Goal: Information Seeking & Learning: Learn about a topic

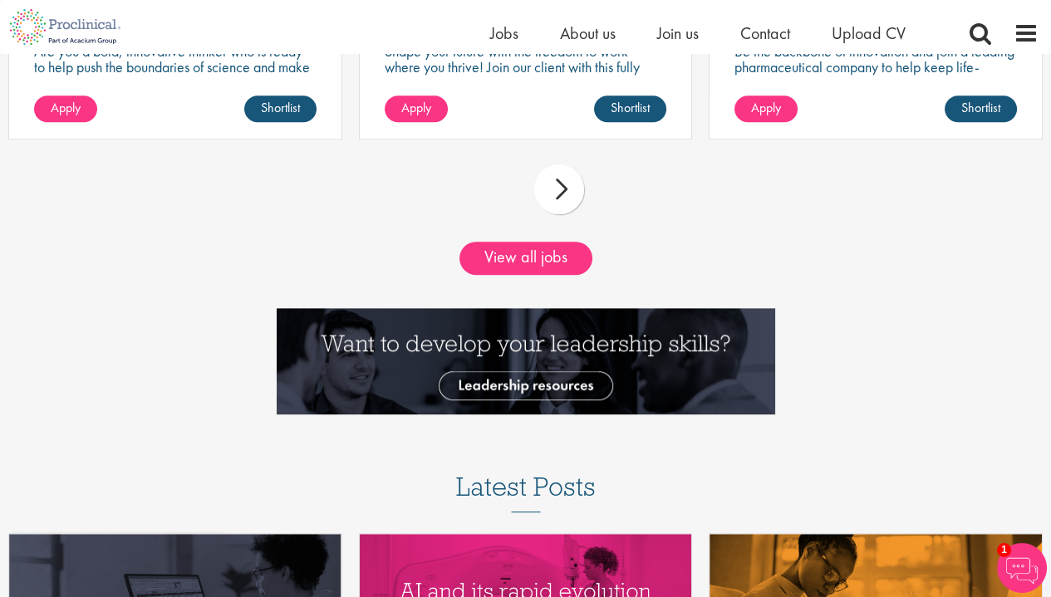
scroll to position [1692, 0]
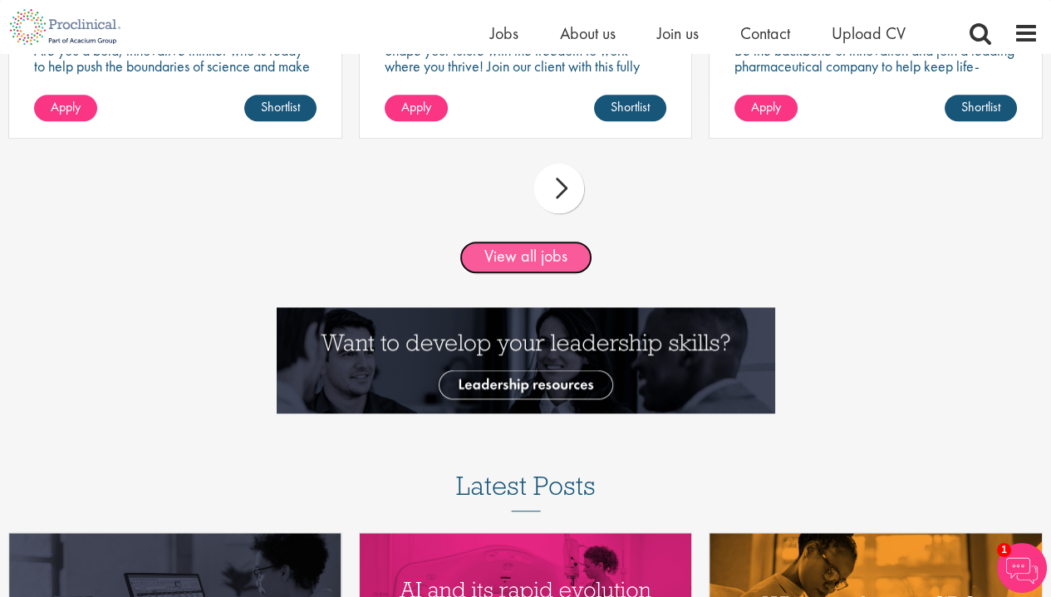
click at [542, 262] on link "View all jobs" at bounding box center [525, 257] width 133 height 33
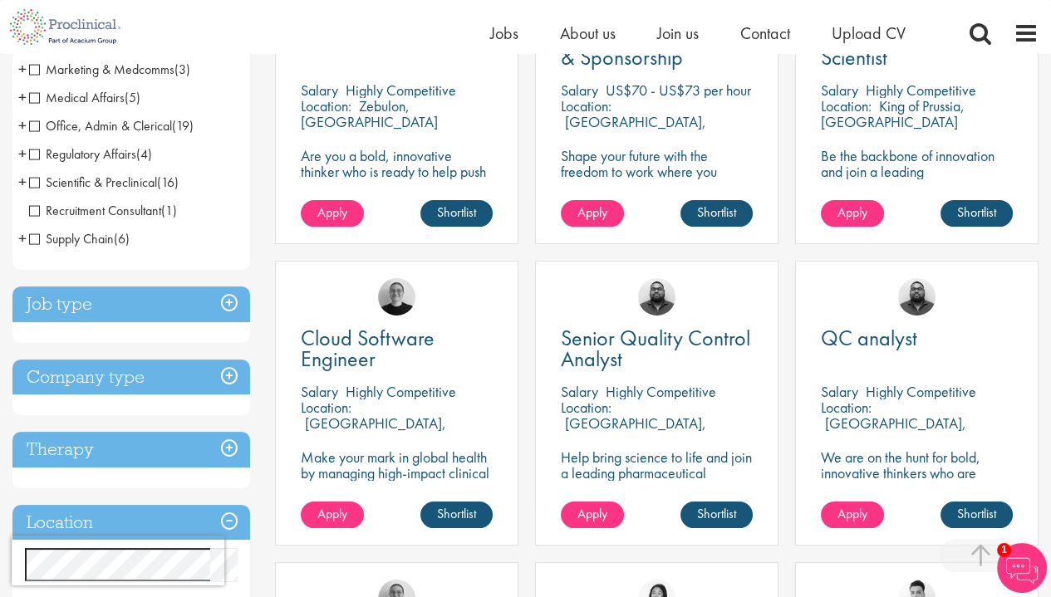
scroll to position [169, 0]
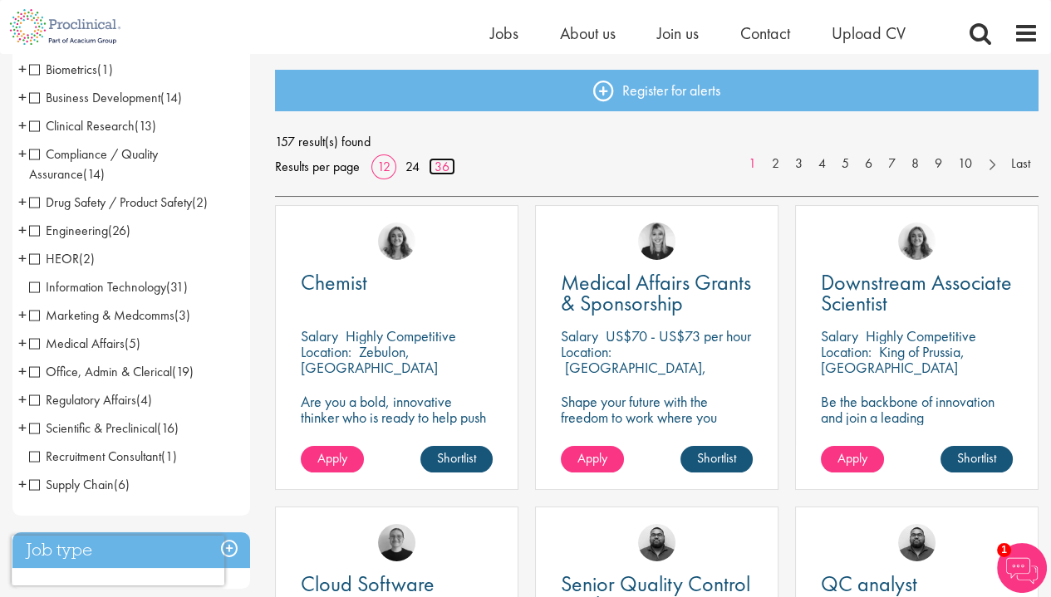
click at [440, 160] on link "36" at bounding box center [442, 166] width 27 height 17
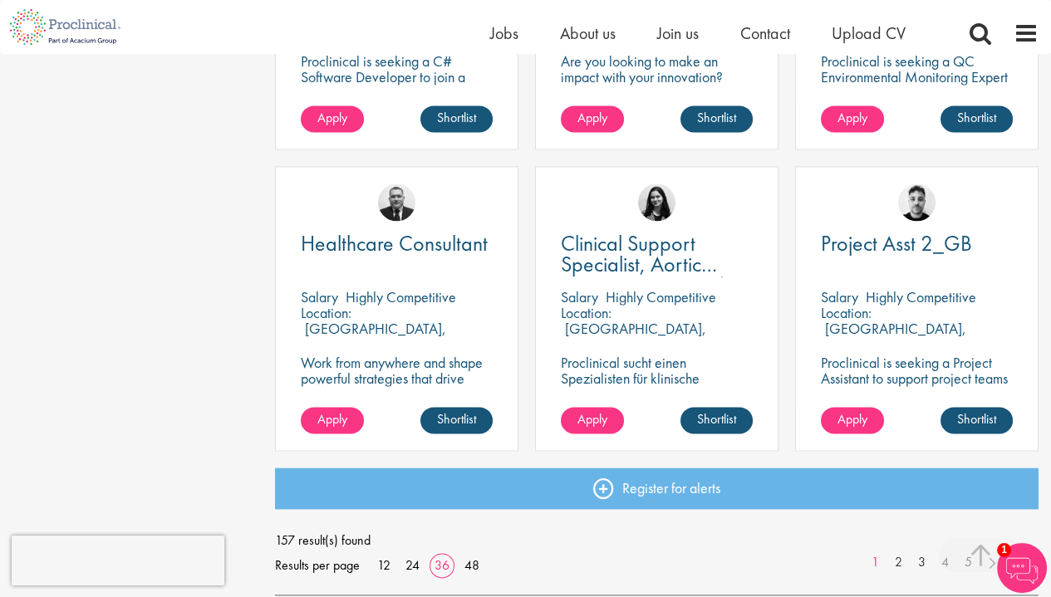
scroll to position [3606, 0]
